Goal: Task Accomplishment & Management: Manage account settings

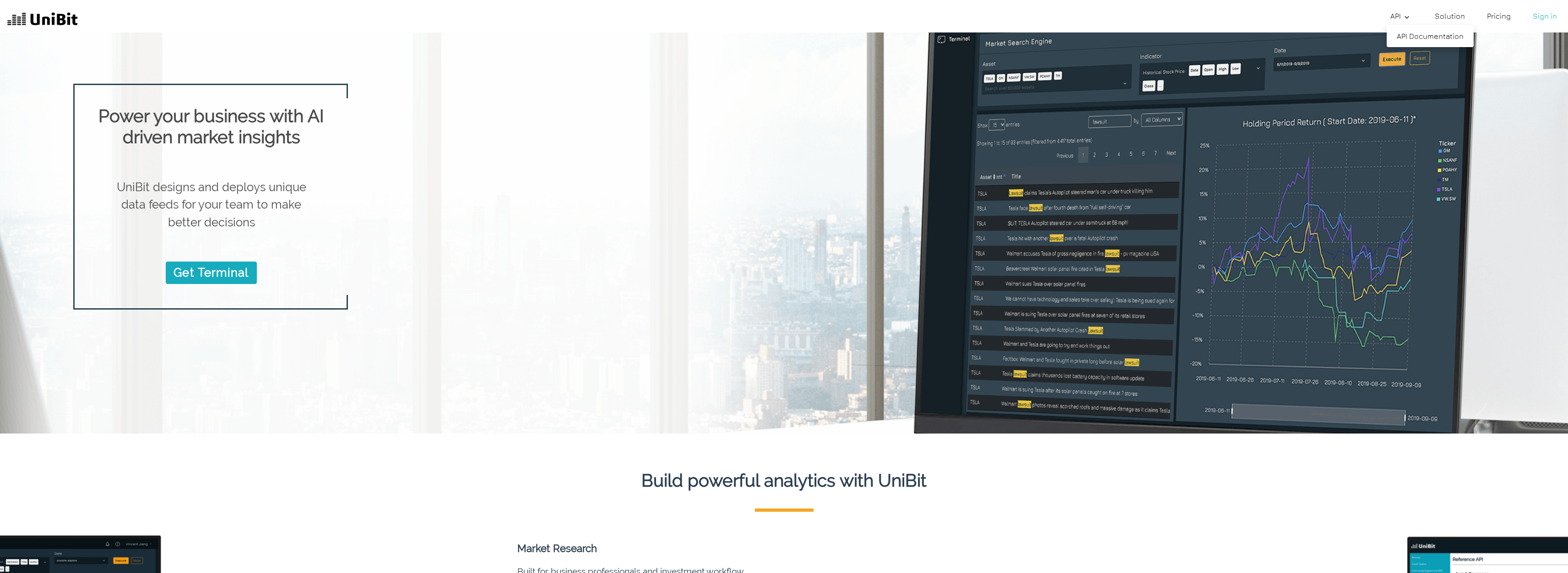
click at [1408, 17] on polyline at bounding box center [1407, 17] width 4 height 2
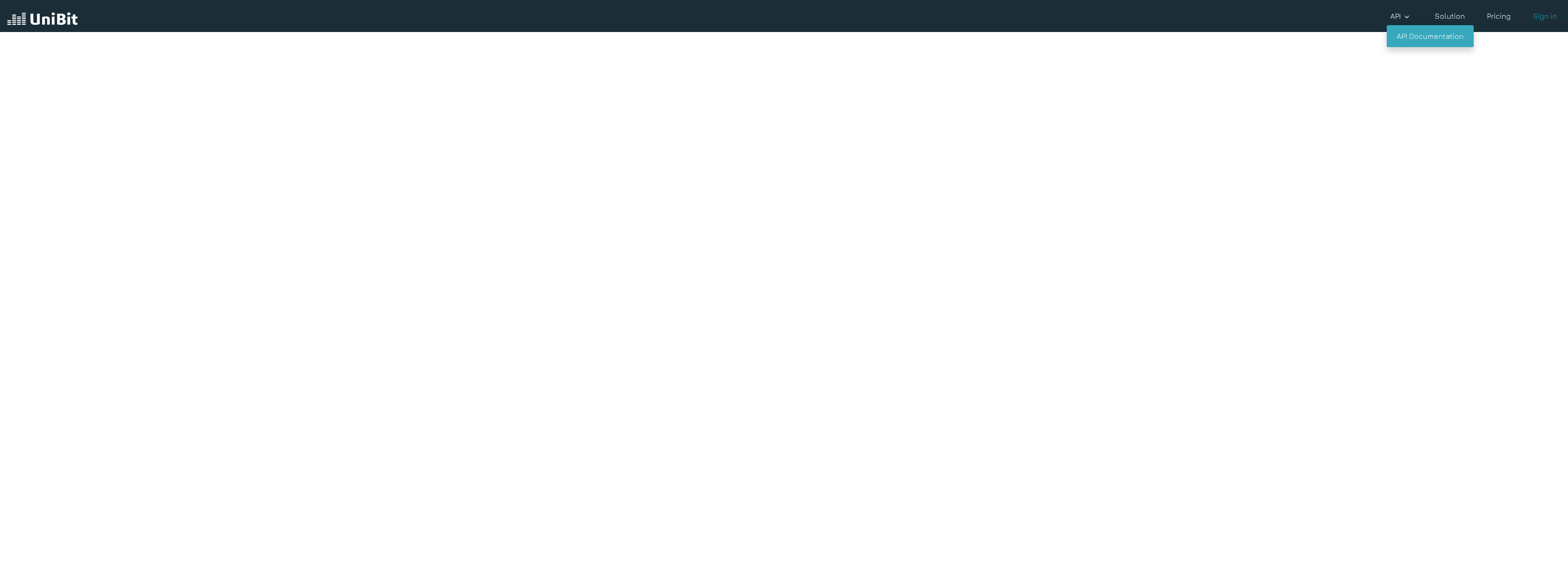
click at [1417, 37] on link "API Documentation" at bounding box center [1430, 36] width 87 height 22
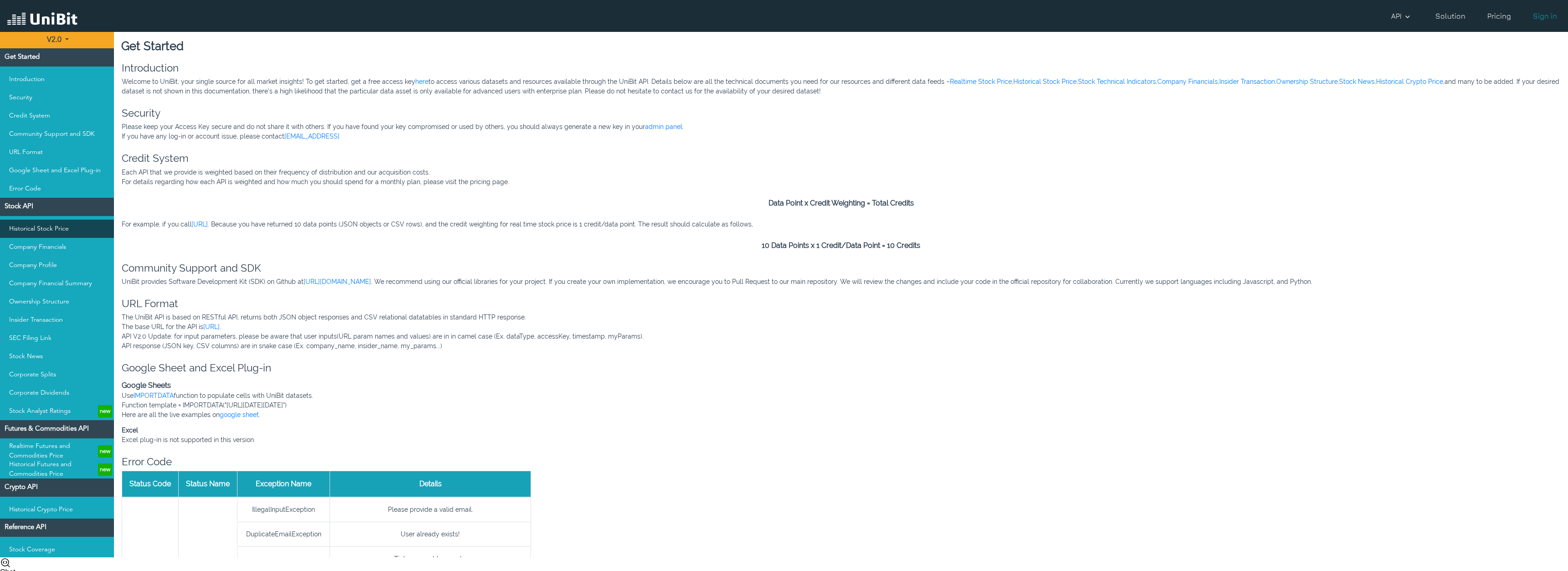
click at [43, 229] on link "Historical Stock Price" at bounding box center [57, 229] width 114 height 18
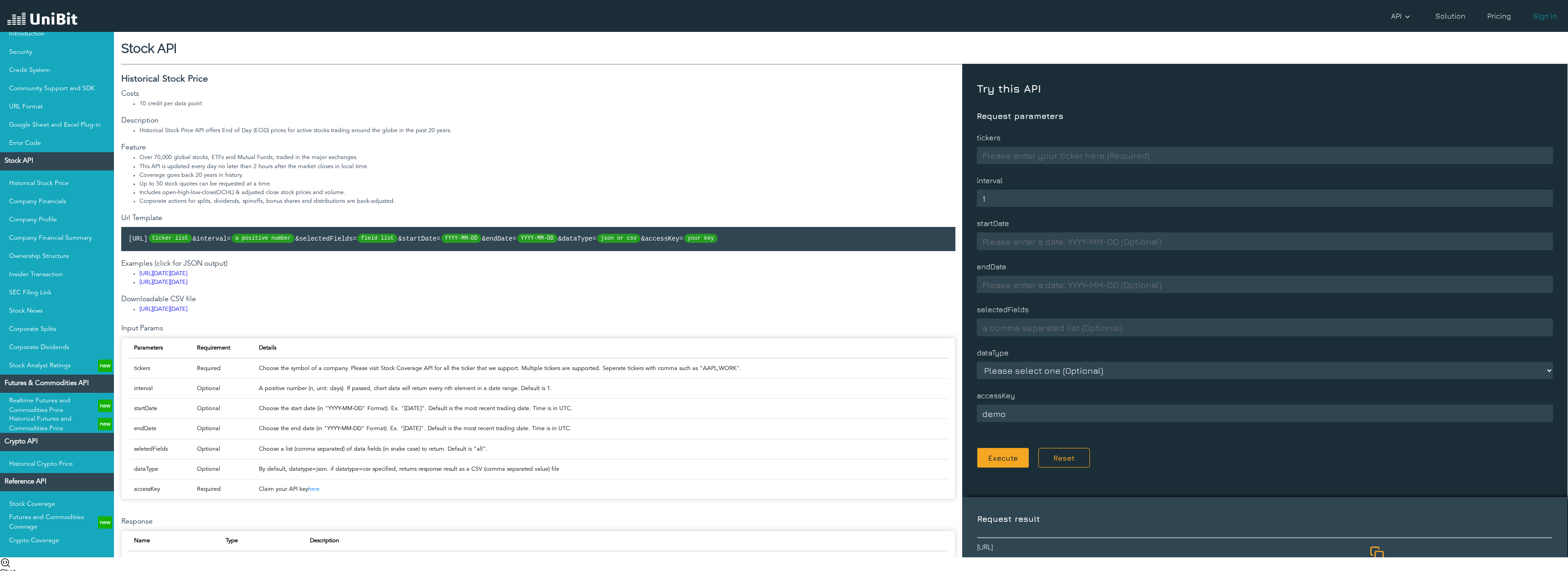
click at [1538, 197] on input "1" at bounding box center [1265, 198] width 576 height 17
click at [1538, 197] on input "2" at bounding box center [1265, 198] width 576 height 17
click at [1538, 200] on input "1" at bounding box center [1265, 198] width 576 height 17
type input "0"
click at [1538, 200] on input "0" at bounding box center [1265, 198] width 576 height 17
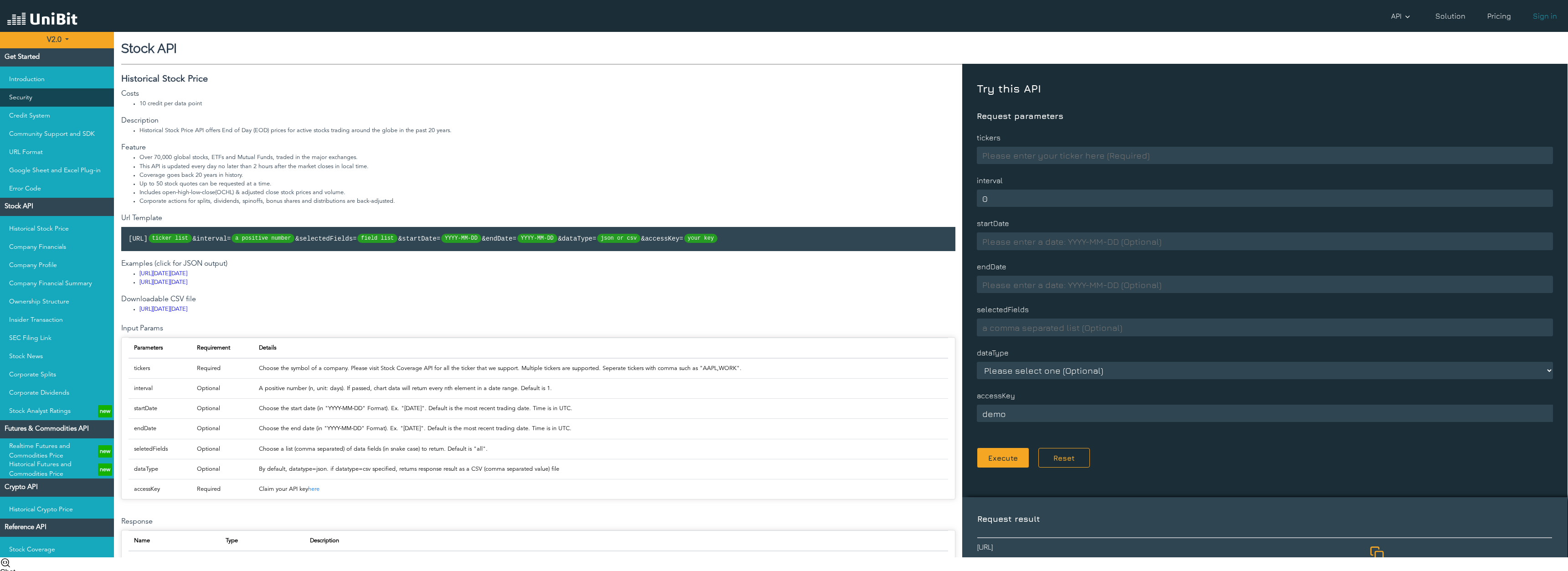
click at [49, 99] on link "Security" at bounding box center [57, 97] width 114 height 18
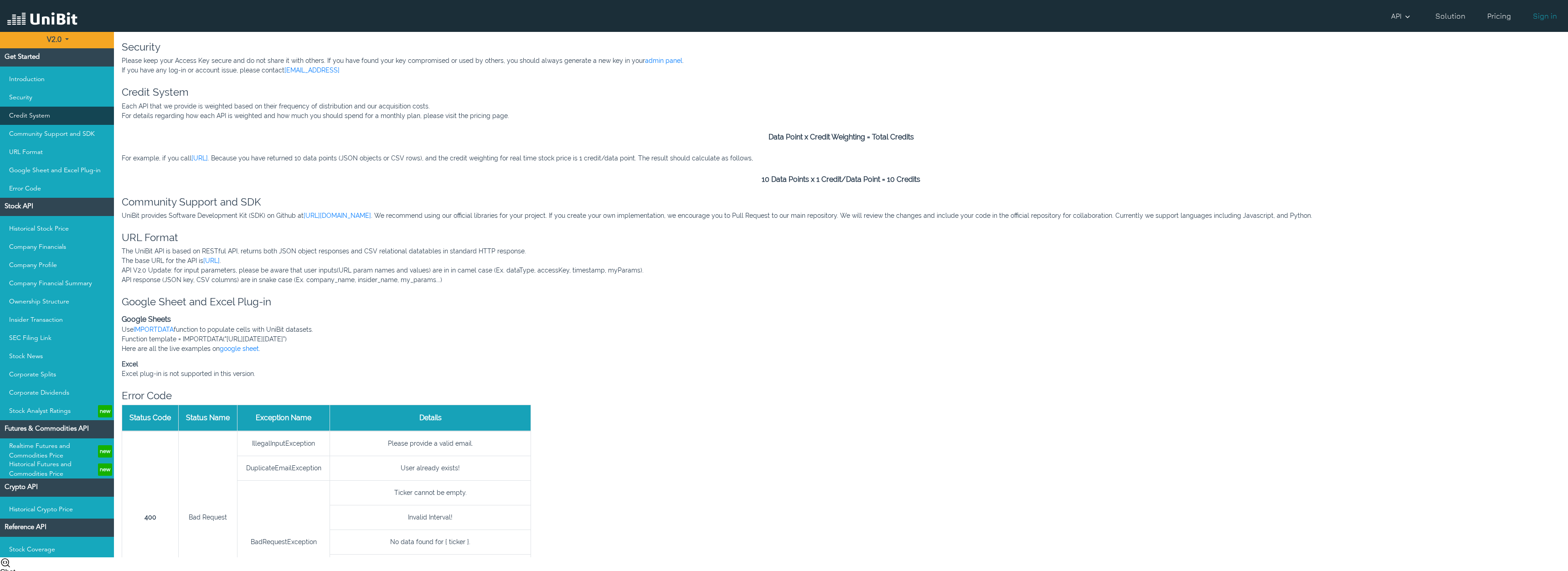
click at [63, 107] on link "Credit System" at bounding box center [57, 116] width 114 height 18
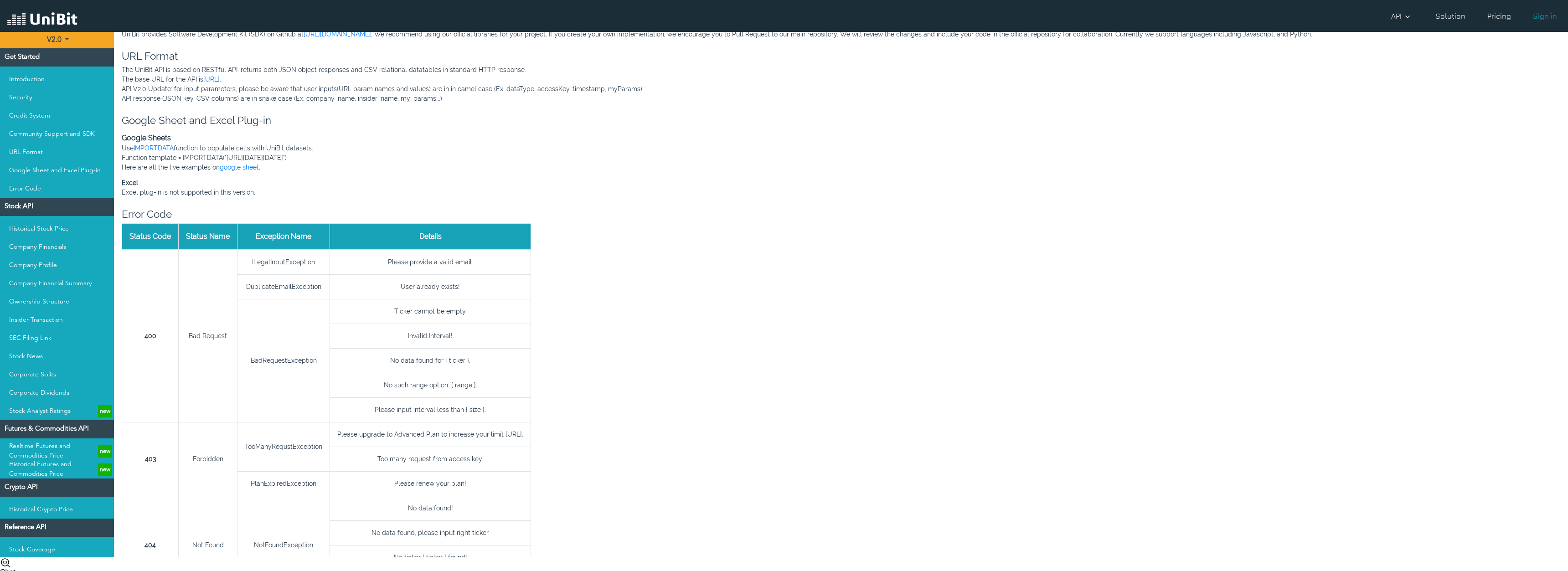
scroll to position [248, 0]
click at [46, 229] on link "Historical Stock Price" at bounding box center [57, 229] width 114 height 18
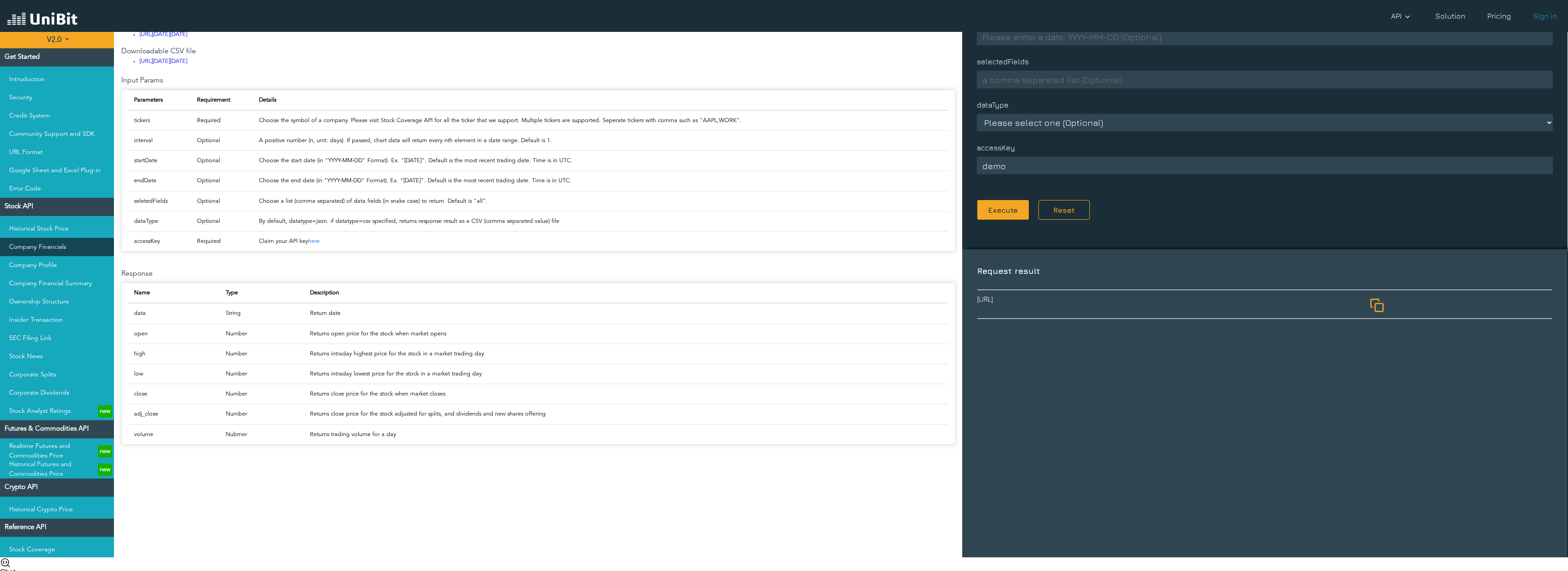
click at [39, 251] on link "Company Financials" at bounding box center [57, 247] width 114 height 18
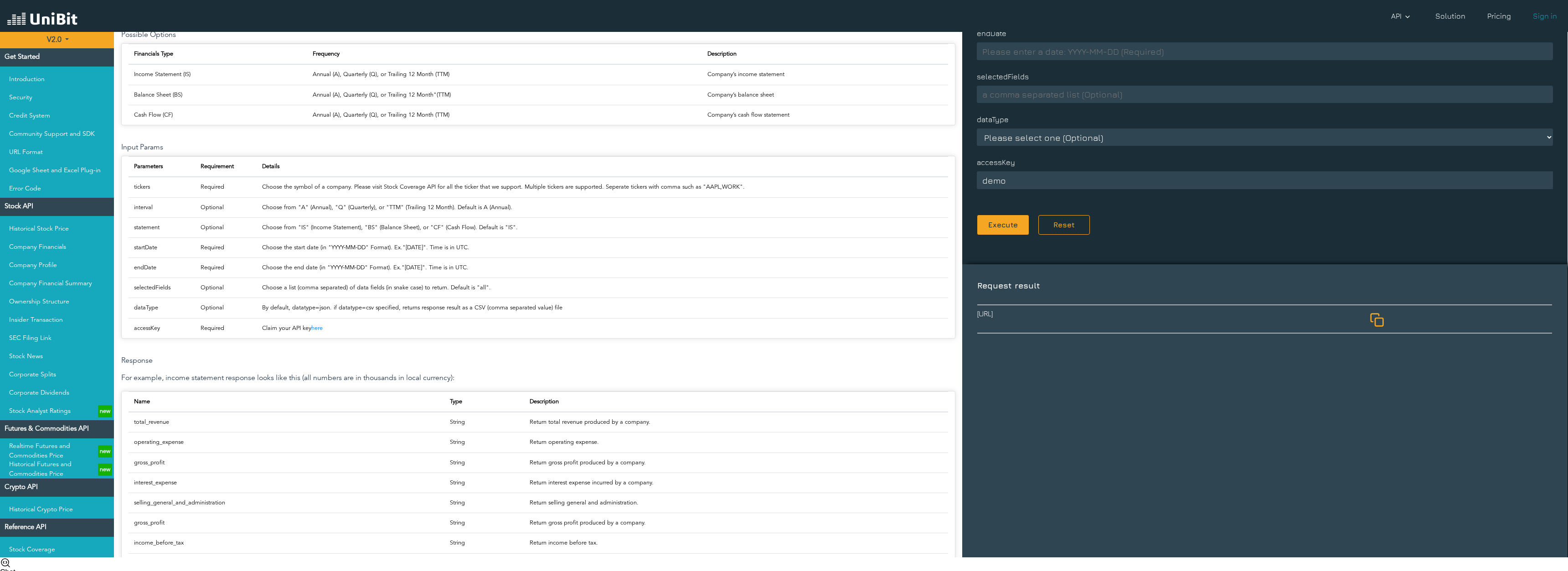
scroll to position [268, 0]
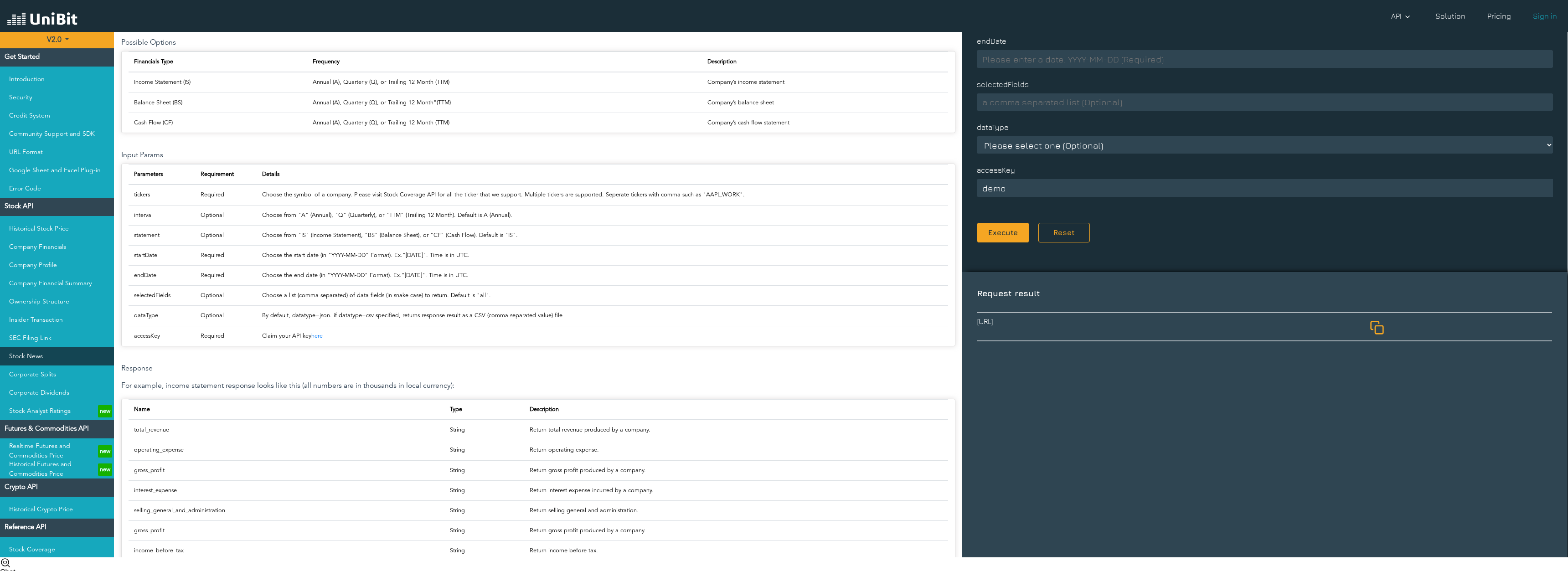
click at [37, 357] on link "Stock News" at bounding box center [57, 357] width 114 height 18
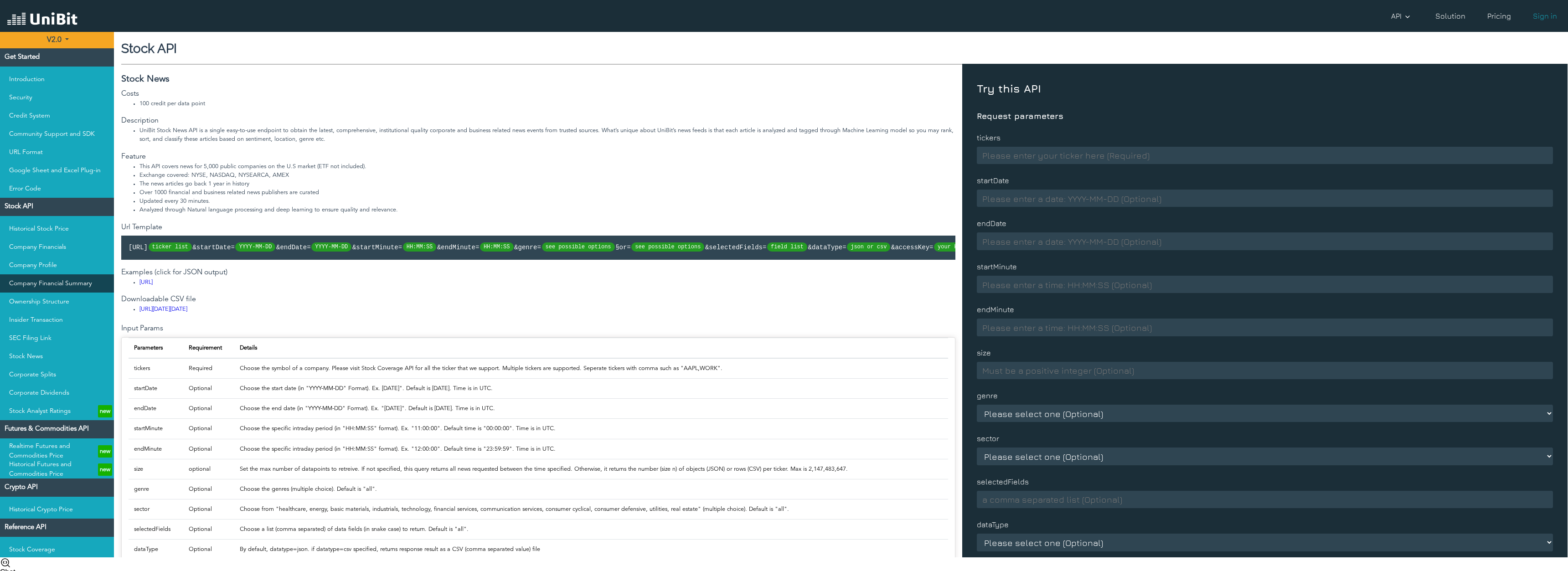
click at [48, 291] on link "Company Financial Summary" at bounding box center [57, 284] width 114 height 18
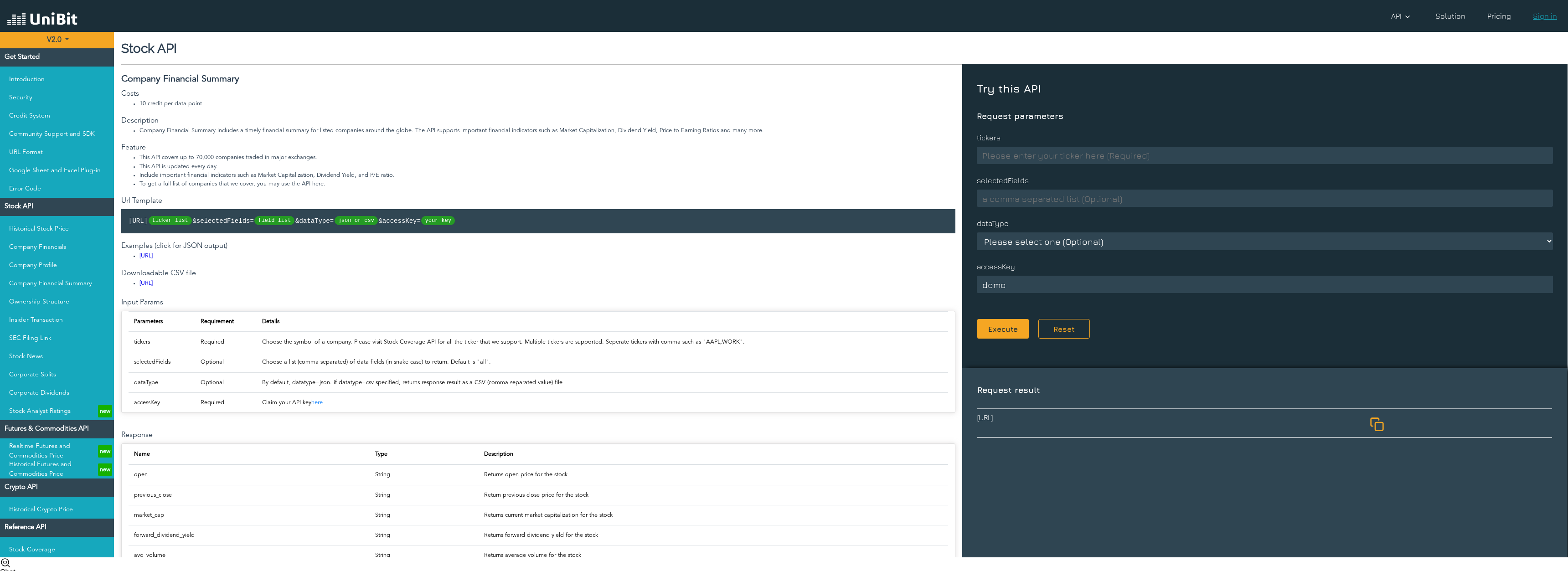
click at [1546, 12] on link "Sign in" at bounding box center [1545, 16] width 32 height 18
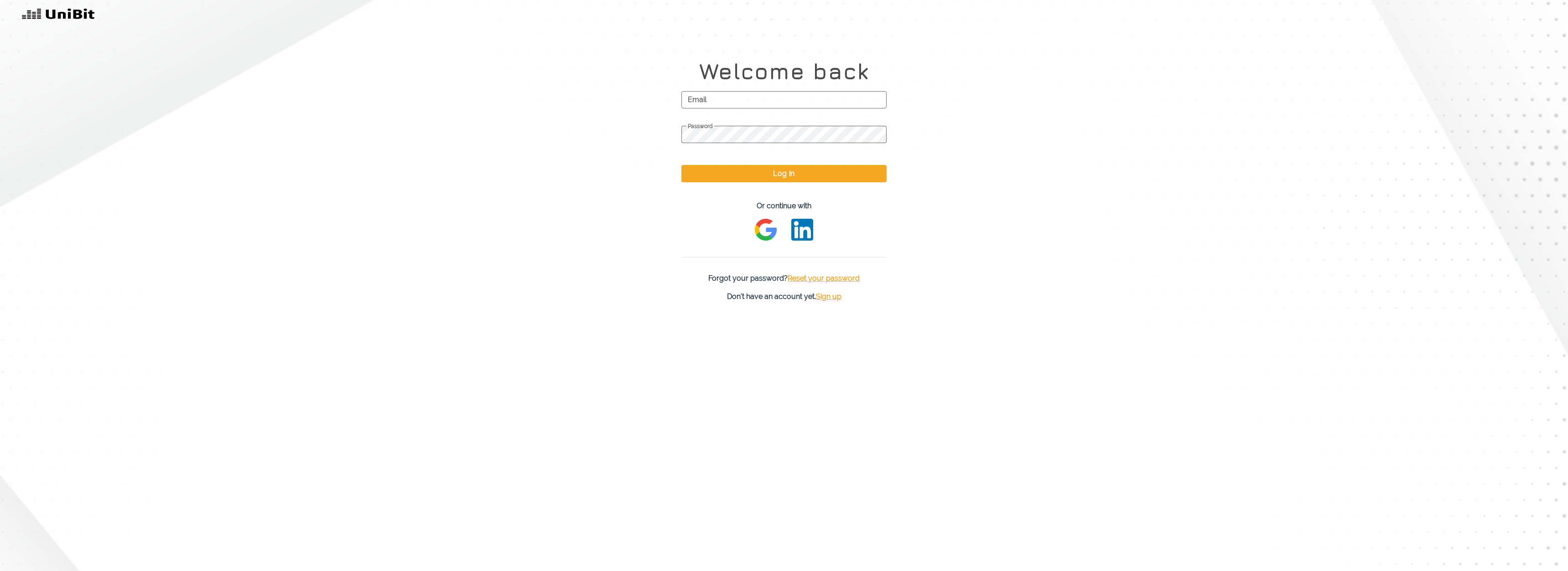
click at [700, 97] on span "Email" at bounding box center [784, 99] width 205 height 23
click at [700, 97] on input "Email" at bounding box center [784, 100] width 205 height 17
click at [763, 227] on img at bounding box center [766, 229] width 22 height 22
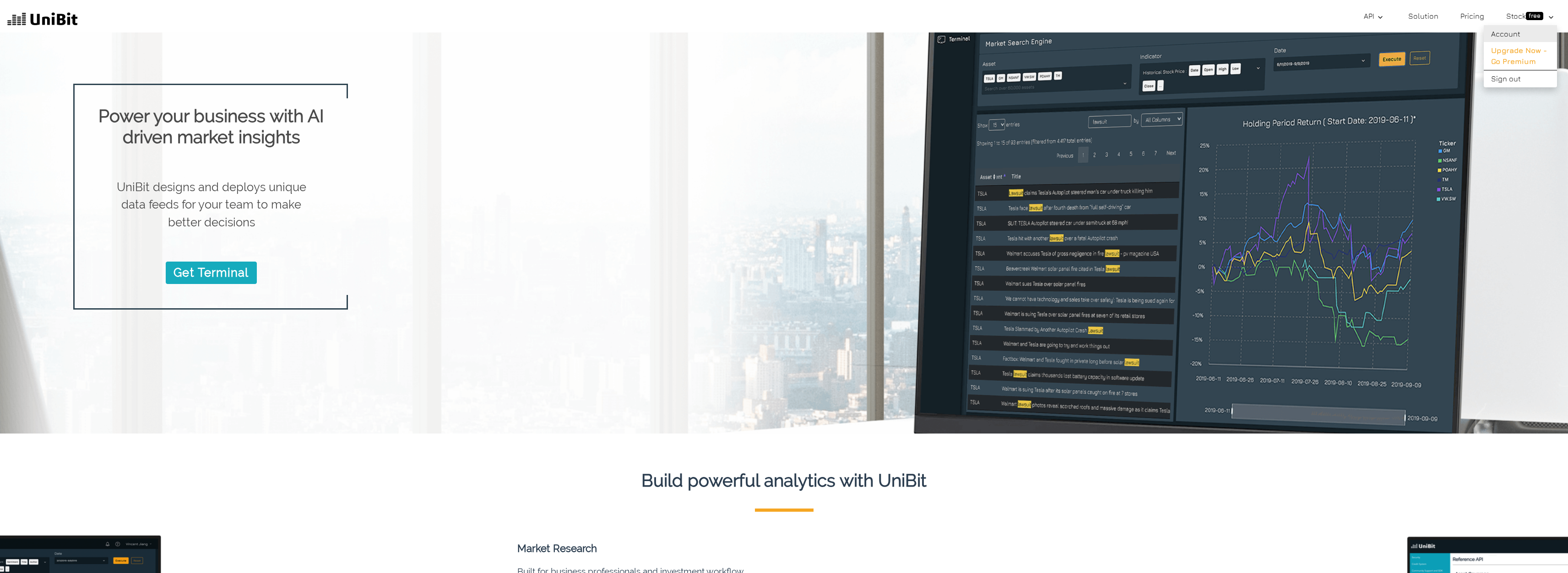
click at [1512, 34] on link "Account" at bounding box center [1520, 34] width 73 height 17
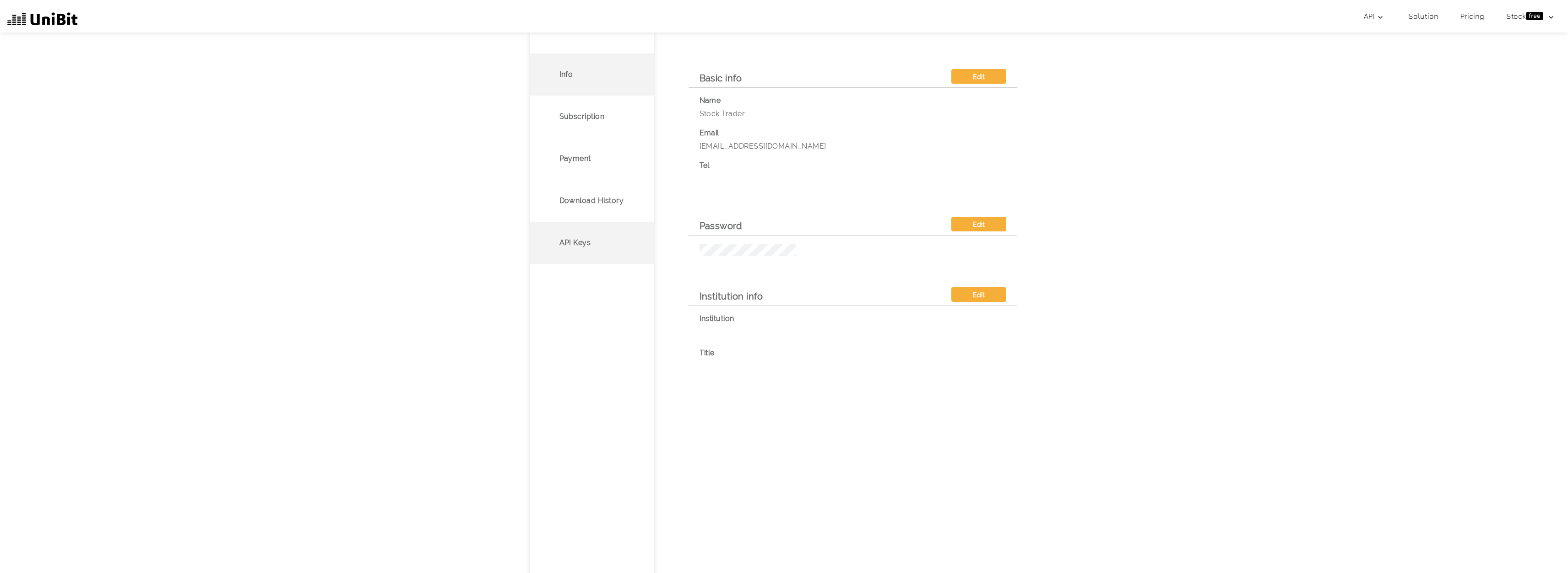
click at [573, 246] on p "API Keys" at bounding box center [575, 243] width 32 height 11
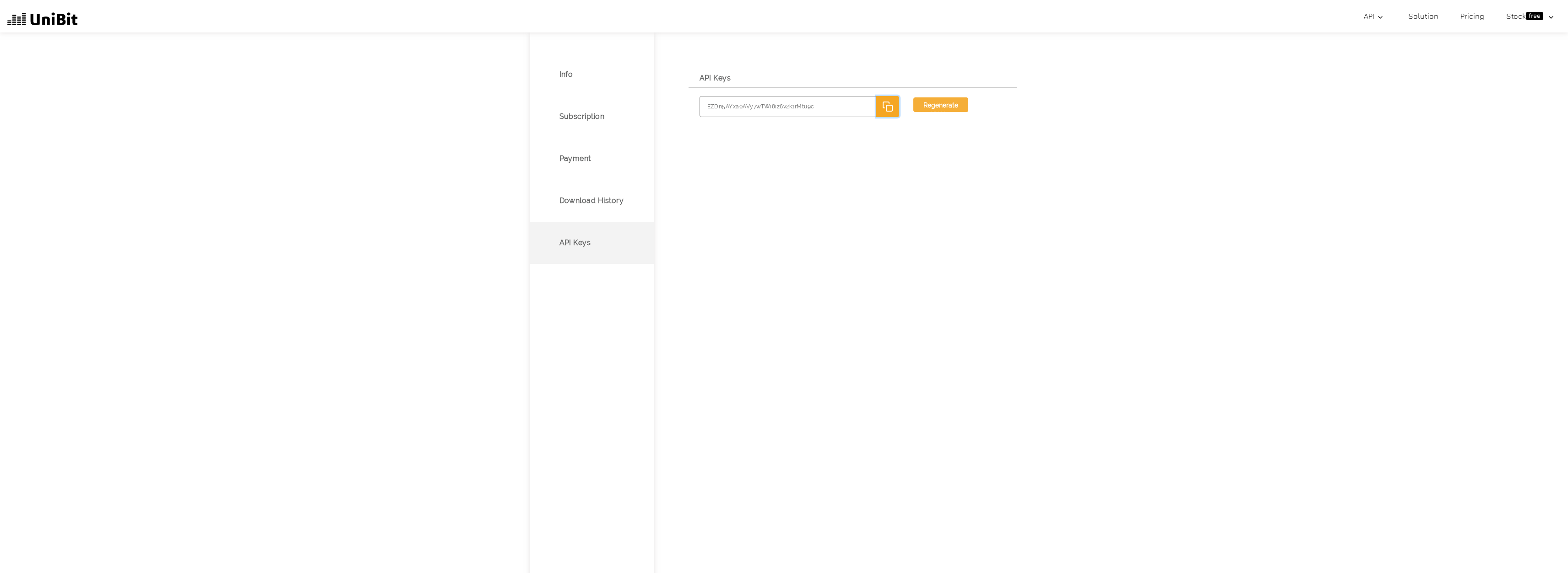
click at [886, 104] on icon "button" at bounding box center [888, 106] width 11 height 11
click at [602, 203] on p "Download History" at bounding box center [592, 201] width 65 height 11
click at [580, 246] on p "API Keys" at bounding box center [575, 243] width 32 height 11
click at [591, 128] on li "Subscription" at bounding box center [592, 117] width 123 height 42
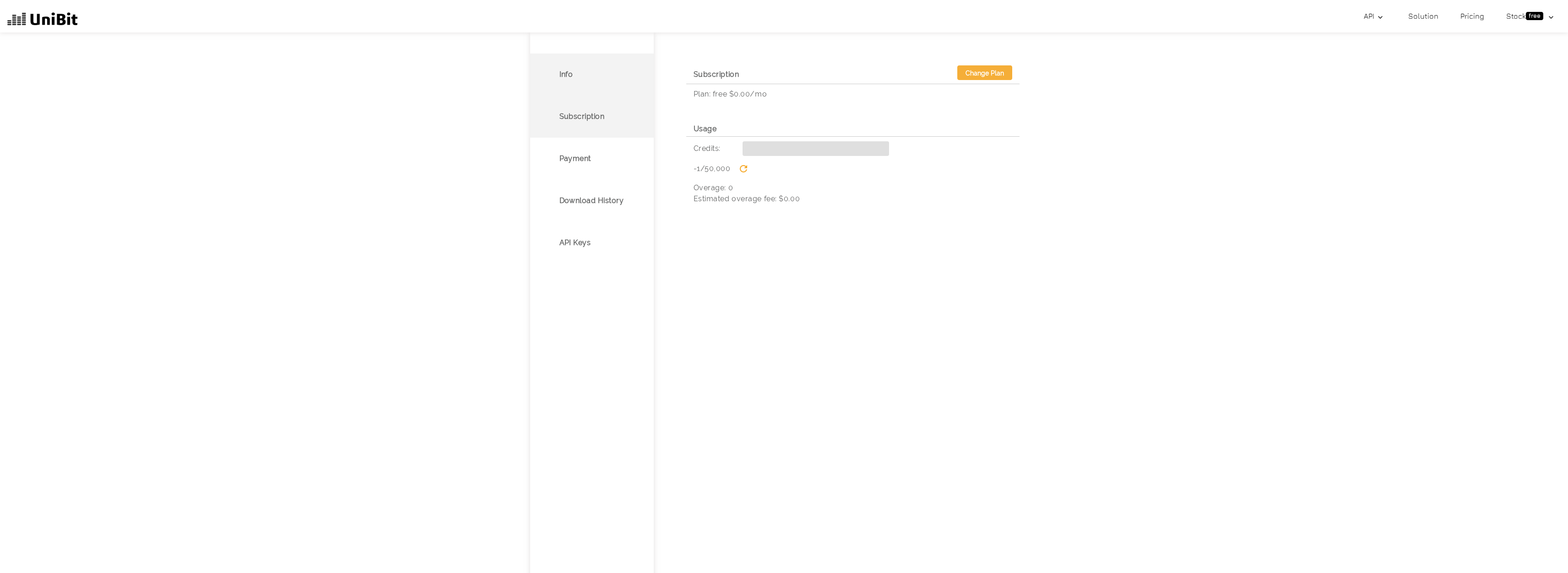
click at [570, 73] on p "Info" at bounding box center [566, 75] width 13 height 11
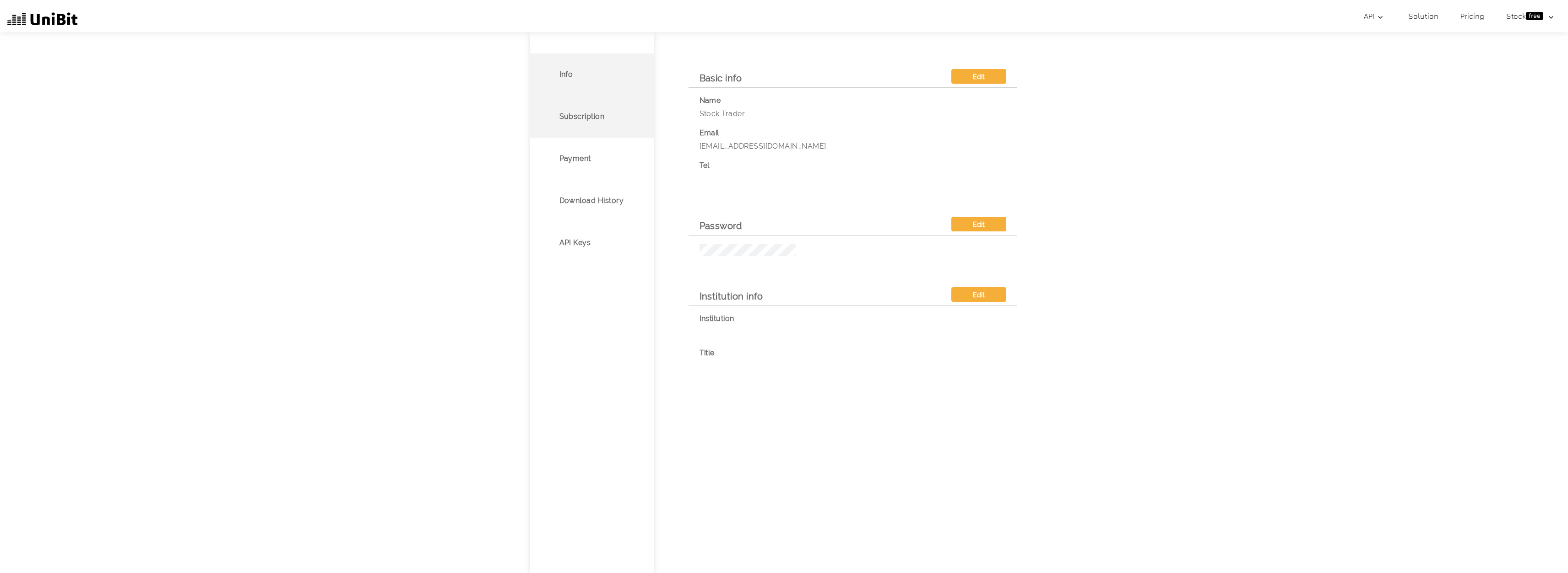
click at [578, 117] on p "Subscription" at bounding box center [582, 117] width 45 height 11
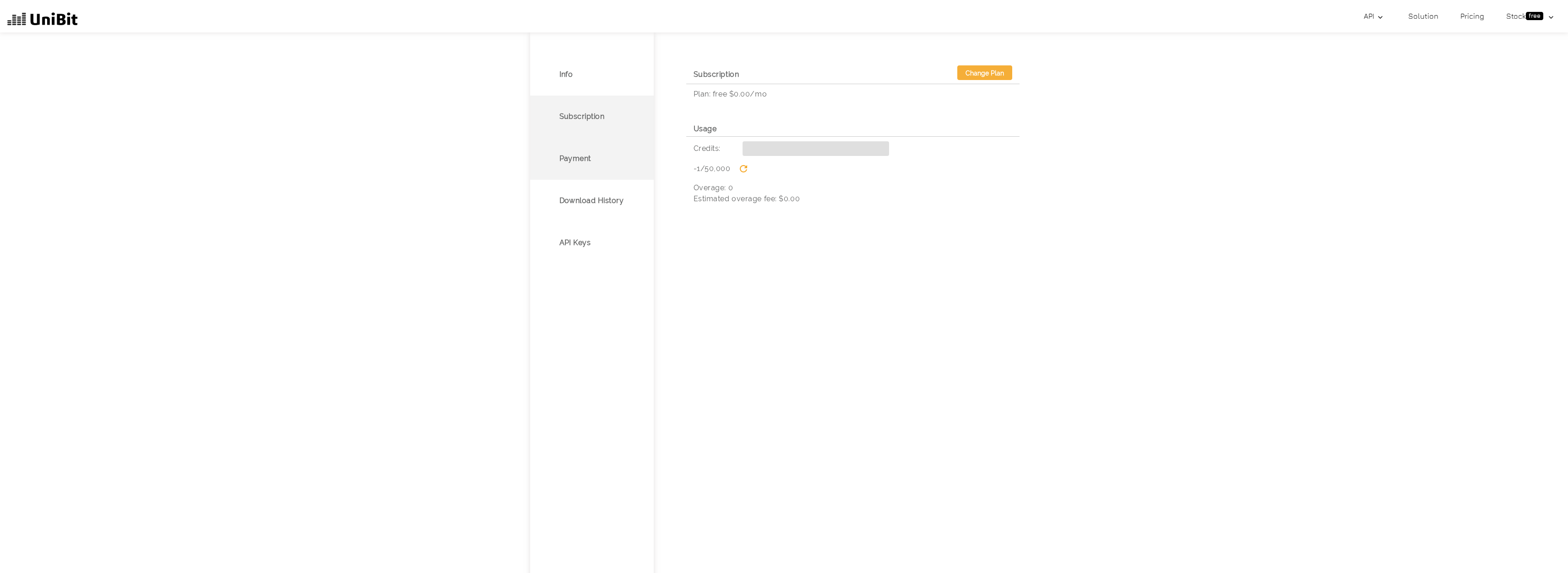
click at [584, 162] on p "Payment" at bounding box center [575, 159] width 32 height 11
click at [1475, 20] on link "Pricing" at bounding box center [1472, 16] width 31 height 18
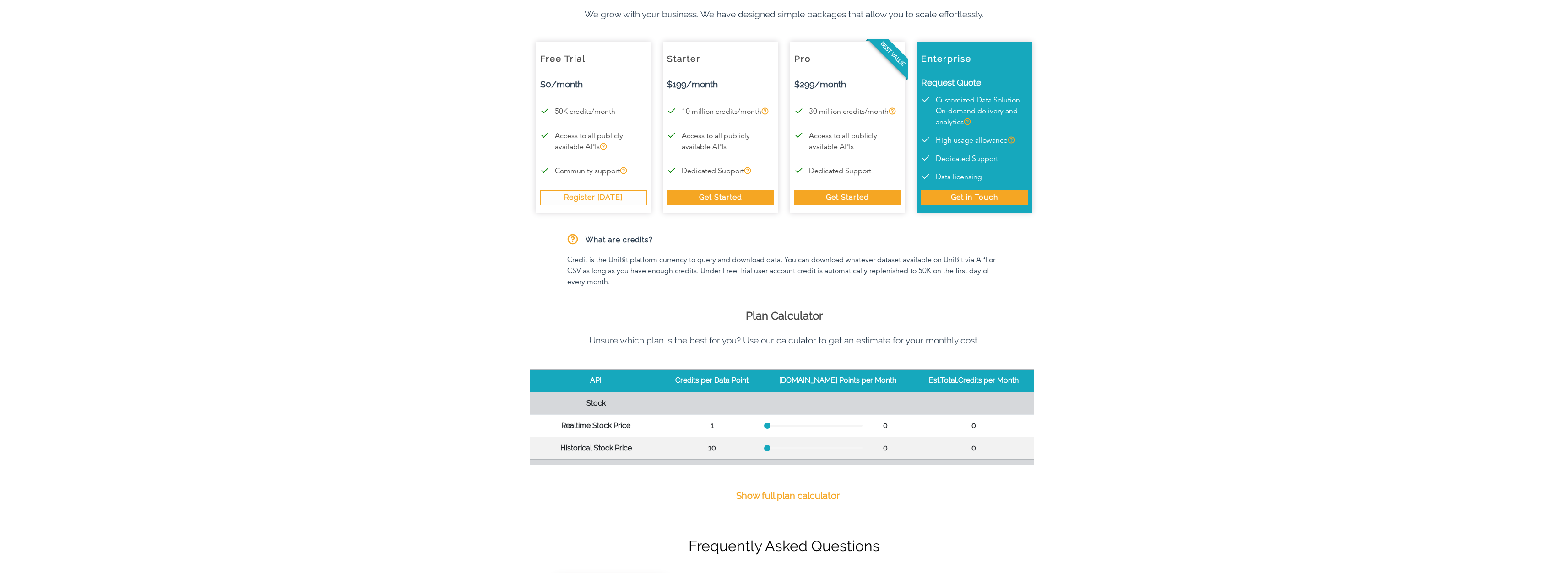
scroll to position [137, 0]
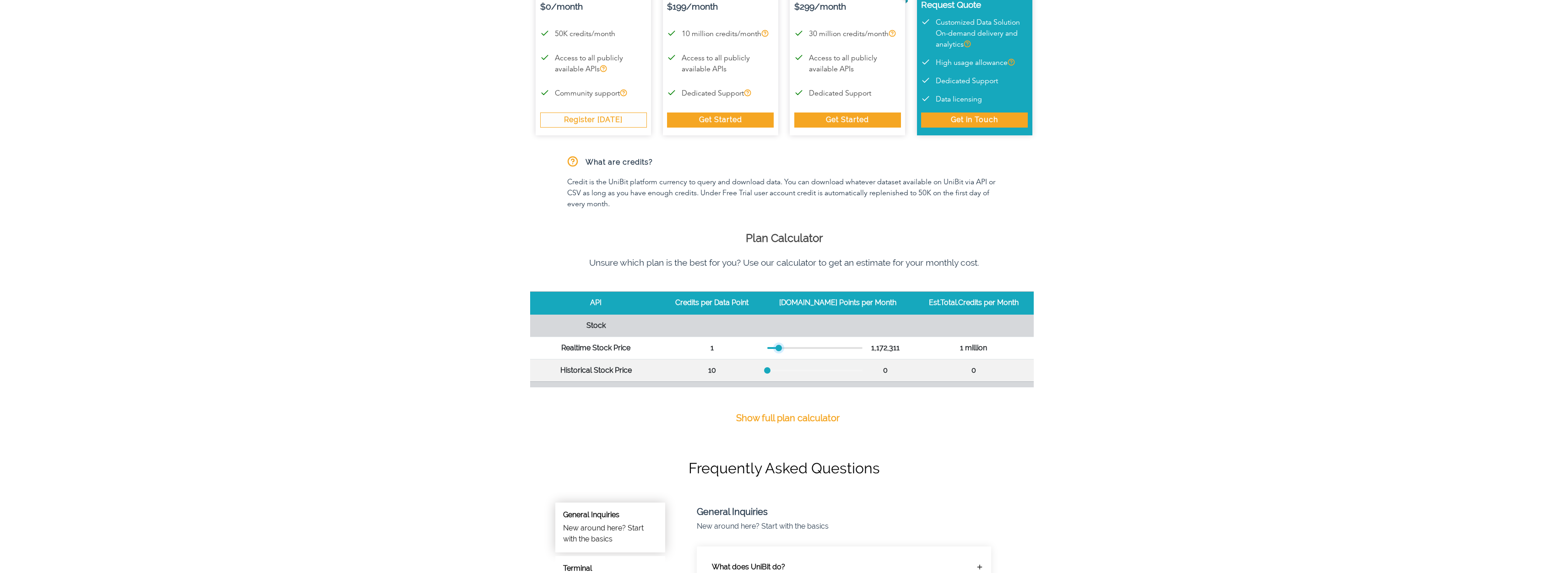
drag, startPoint x: 778, startPoint y: 348, endPoint x: 786, endPoint y: 348, distance: 8.0
click at [782, 348] on div at bounding box center [779, 348] width 6 height 6
click at [775, 348] on div at bounding box center [771, 348] width 6 height 6
click at [771, 345] on div at bounding box center [768, 348] width 6 height 6
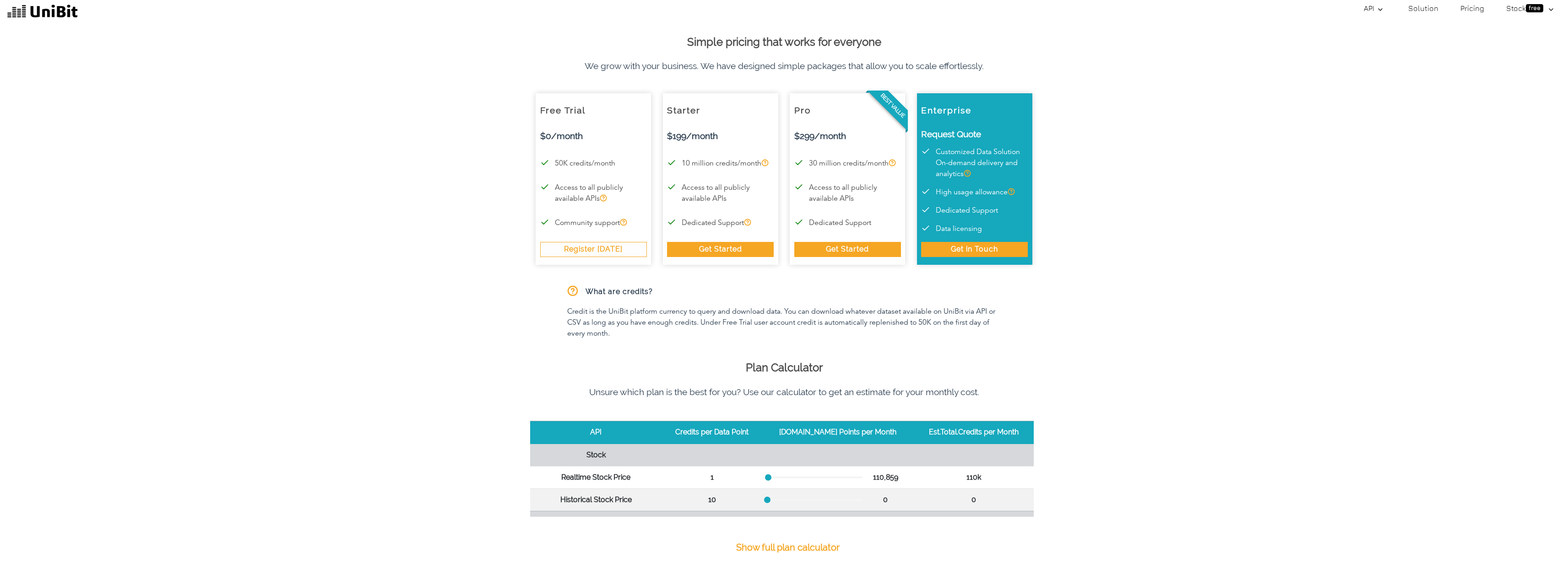
scroll to position [0, 0]
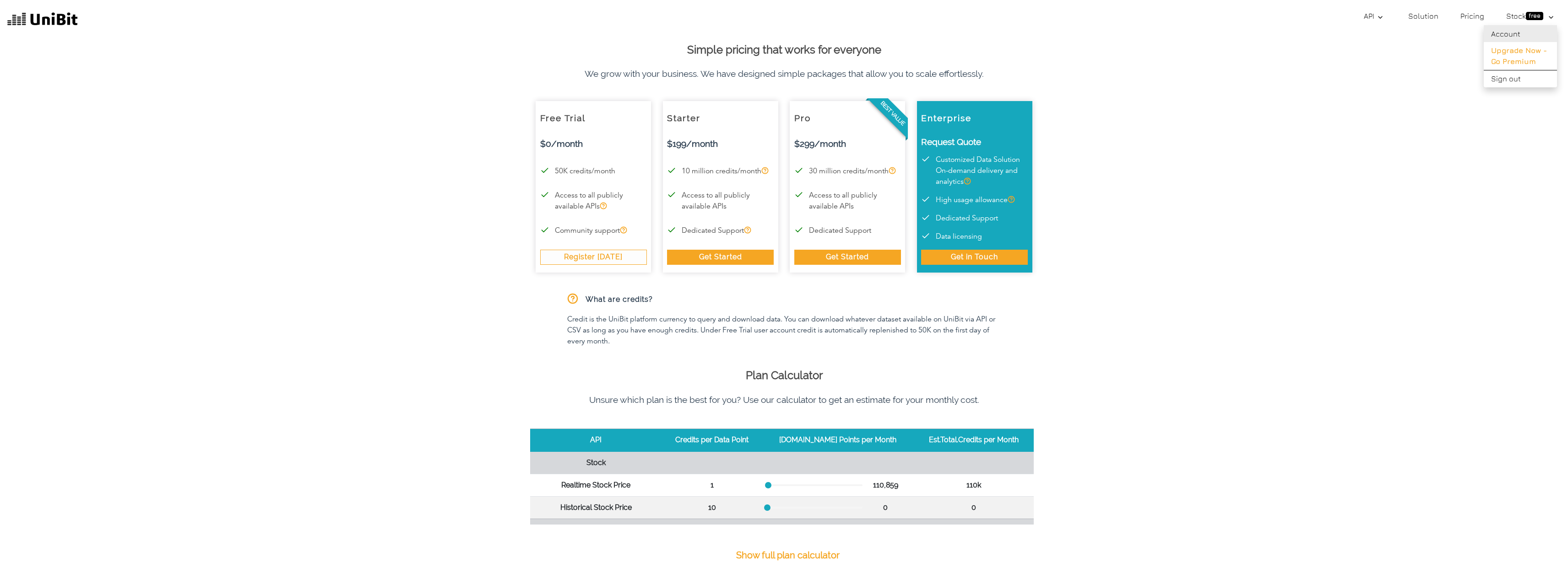
click at [1514, 31] on link "Account" at bounding box center [1520, 34] width 73 height 17
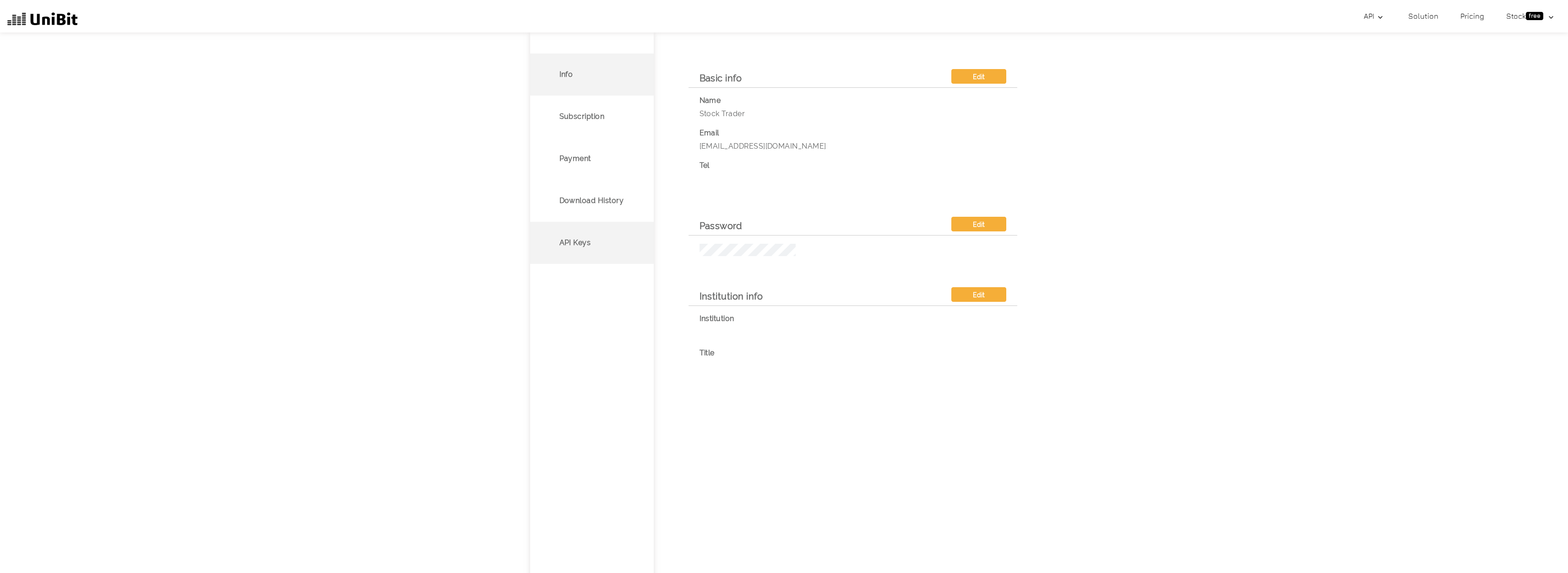
click at [583, 238] on p "API Keys" at bounding box center [575, 243] width 32 height 11
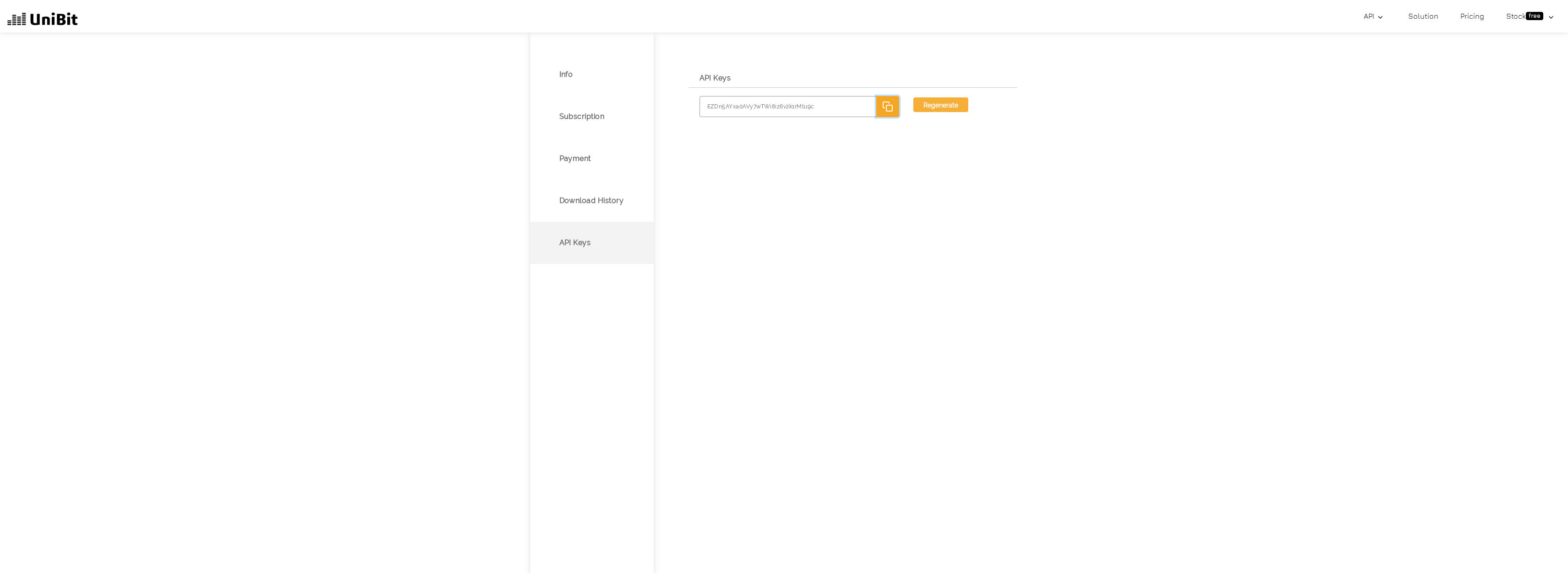
click at [882, 111] on icon "button" at bounding box center [888, 106] width 11 height 11
click at [588, 122] on p "Subscription" at bounding box center [582, 117] width 45 height 11
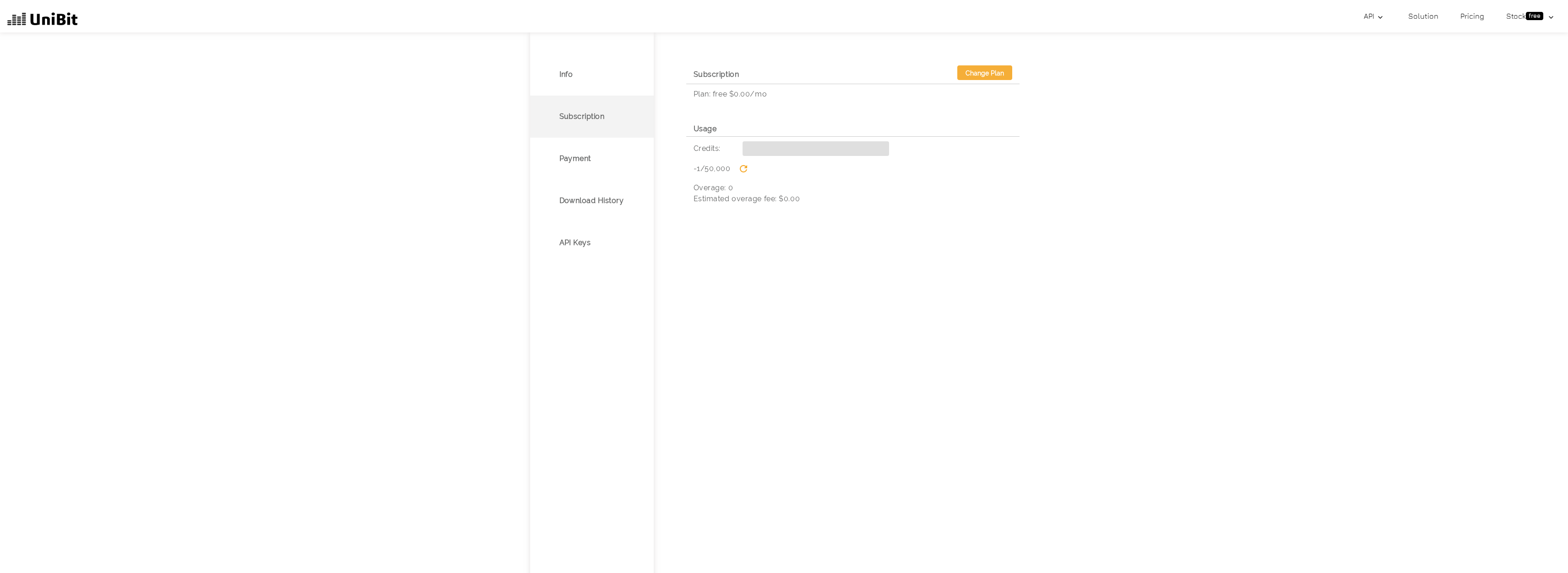
click at [743, 167] on img at bounding box center [743, 169] width 7 height 7
click at [561, 79] on p "Info" at bounding box center [566, 75] width 13 height 11
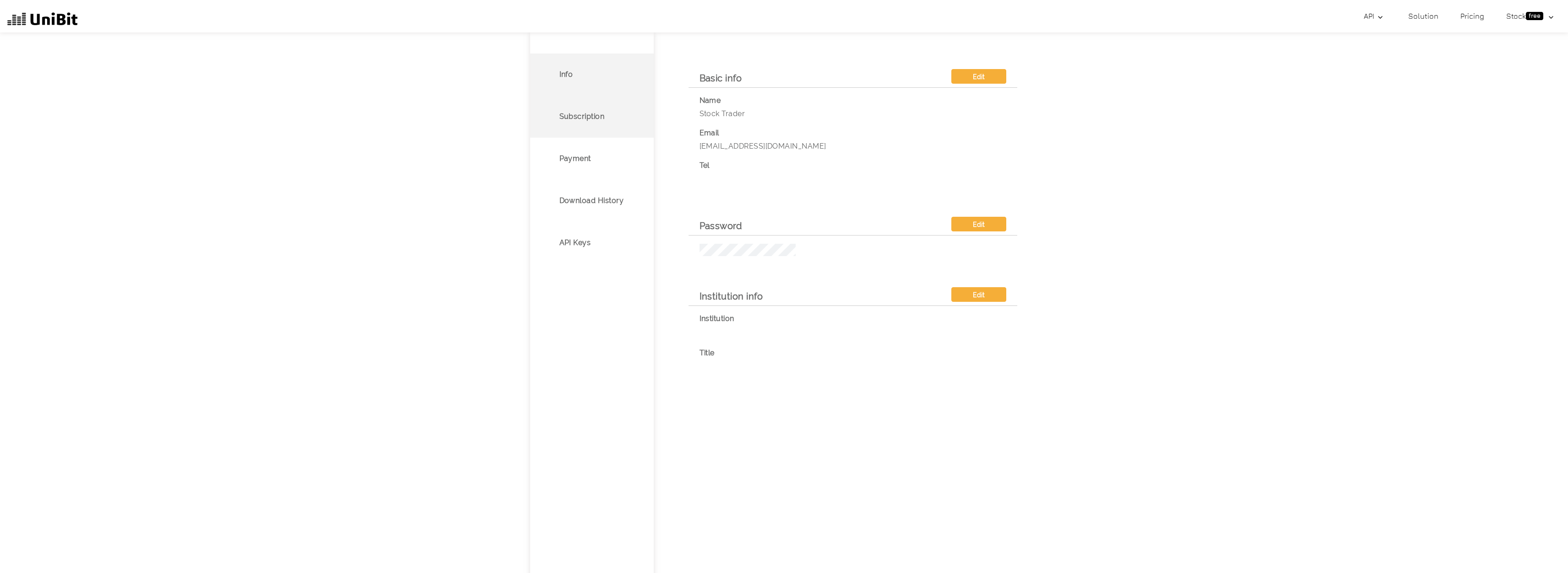
click at [591, 126] on li "Subscription" at bounding box center [592, 117] width 123 height 42
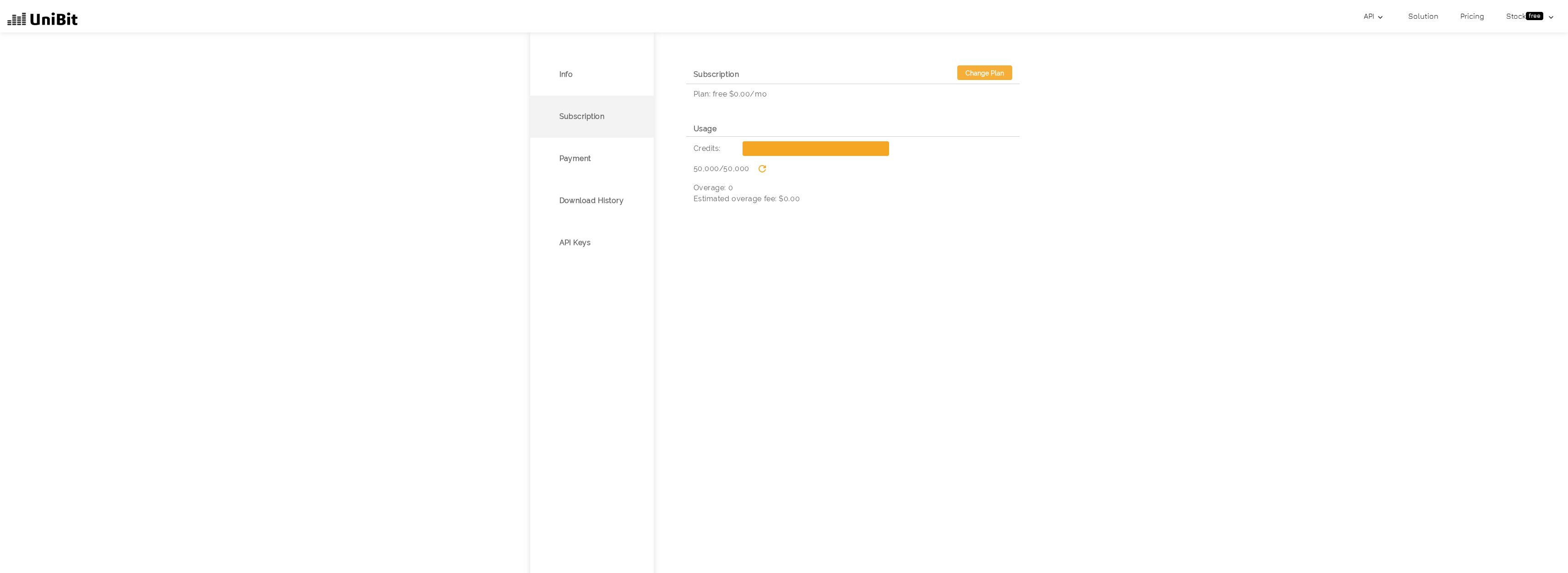
scroll to position [3528, 0]
click at [764, 170] on img at bounding box center [762, 169] width 7 height 7
click at [586, 199] on p "Download History" at bounding box center [592, 201] width 65 height 11
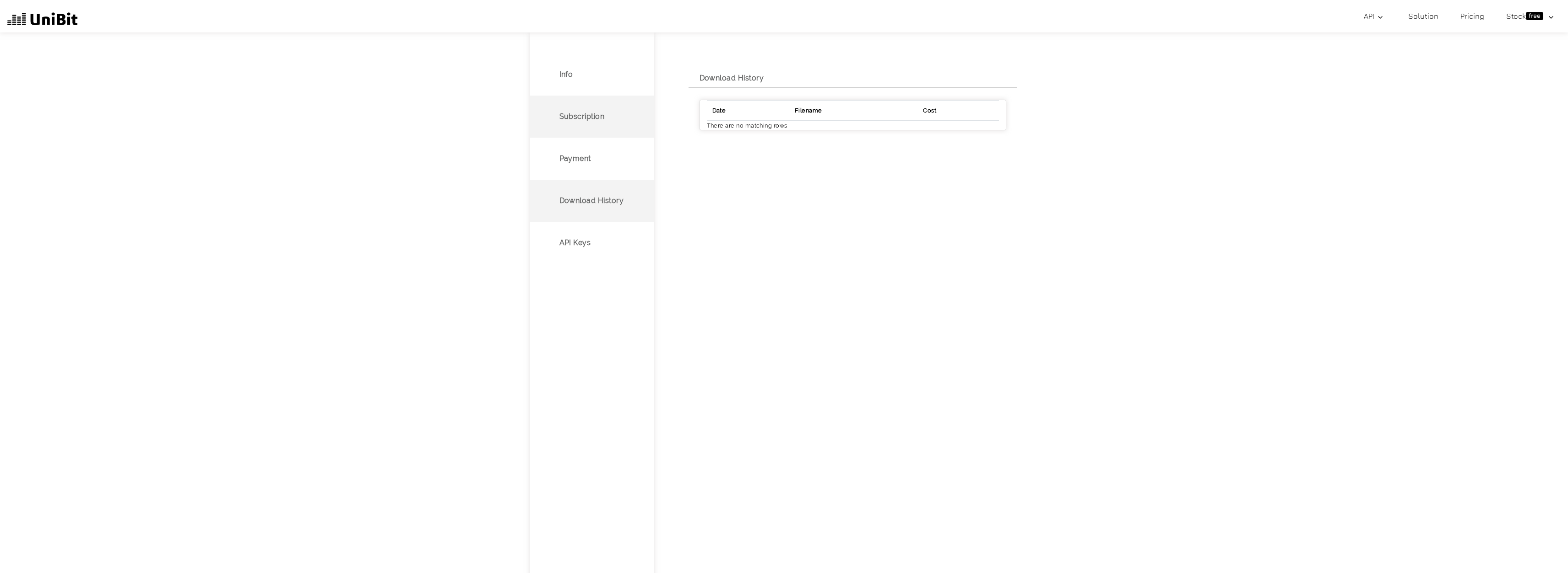
click at [592, 125] on li "Subscription" at bounding box center [592, 117] width 123 height 42
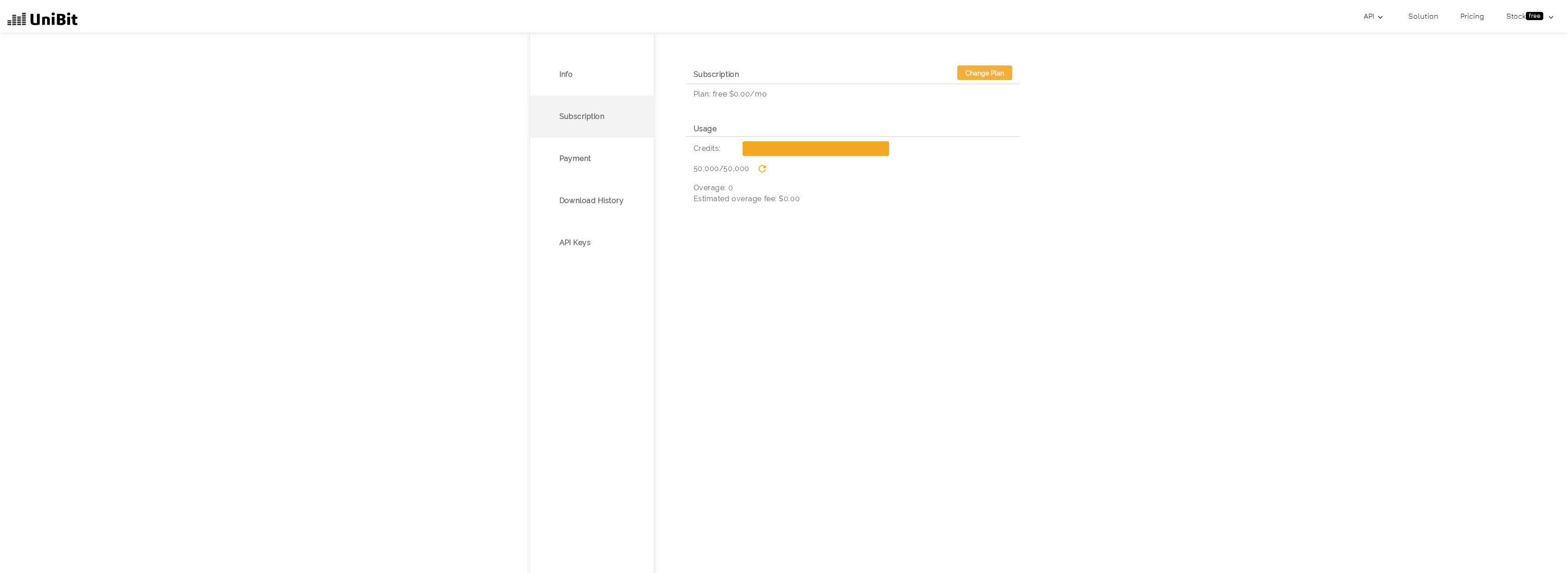
click at [765, 169] on span at bounding box center [762, 169] width 22 height 9
